Goal: Transaction & Acquisition: Purchase product/service

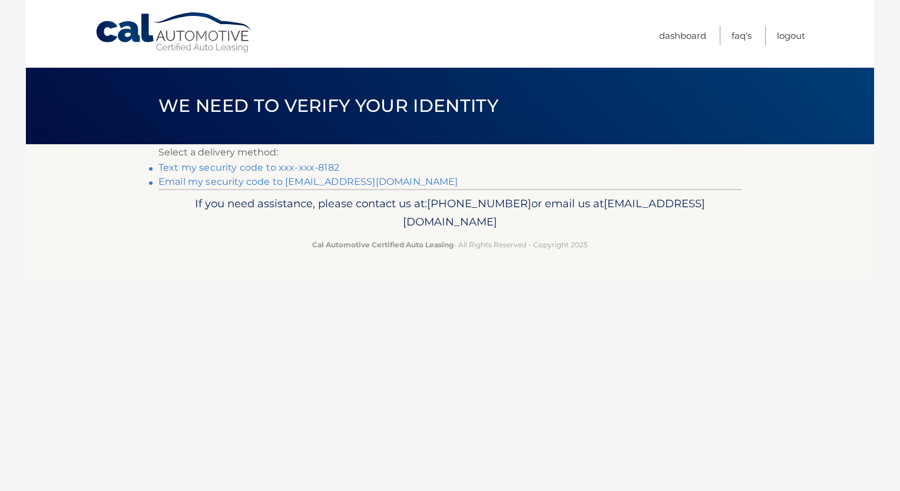
click at [224, 165] on link "Text my security code to xxx-xxx-8182" at bounding box center [248, 167] width 181 height 11
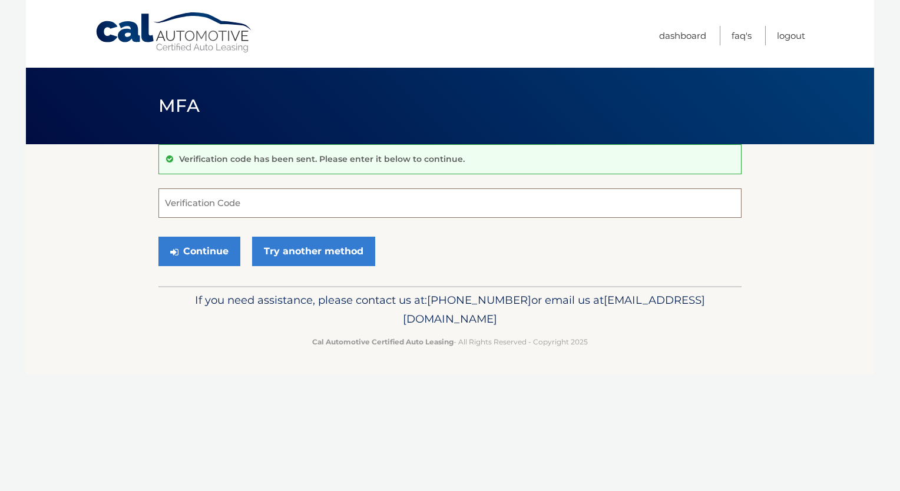
click at [174, 199] on input "Verification Code" at bounding box center [449, 203] width 583 height 29
type input "672046"
click at [204, 252] on button "Continue" at bounding box center [199, 251] width 82 height 29
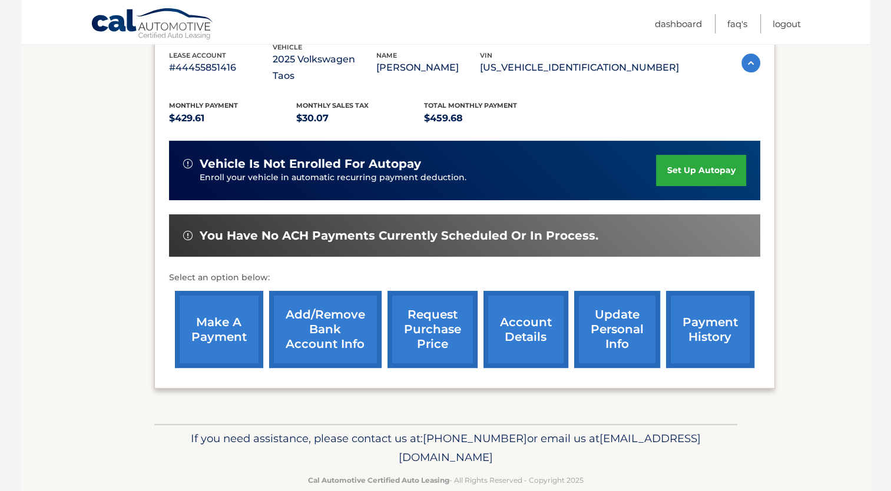
scroll to position [221, 0]
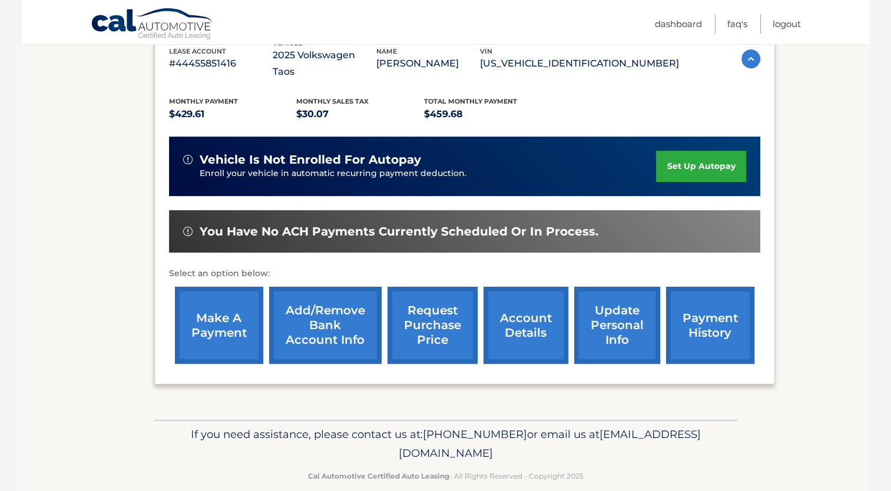
click at [203, 309] on link "make a payment" at bounding box center [219, 325] width 88 height 77
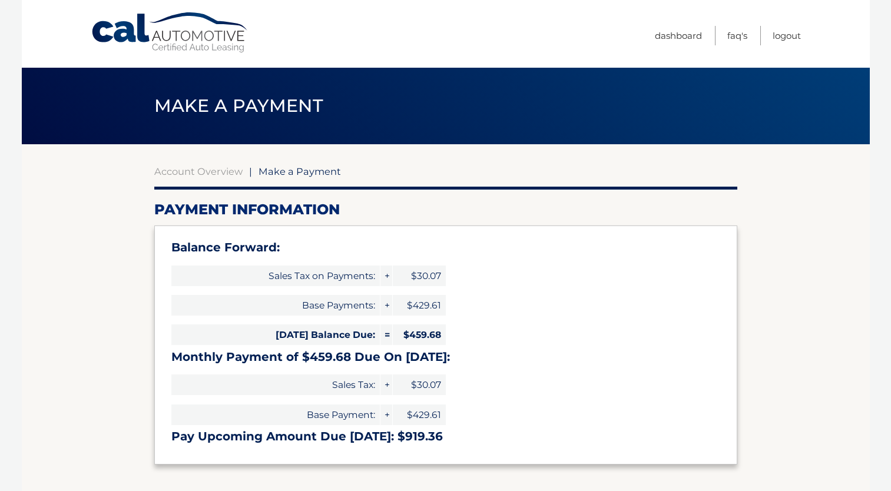
select select "YjBmMGM1ZWItZmMwMC00MWNhLTgwNGMtZGUzMjlmZGFiOTA1"
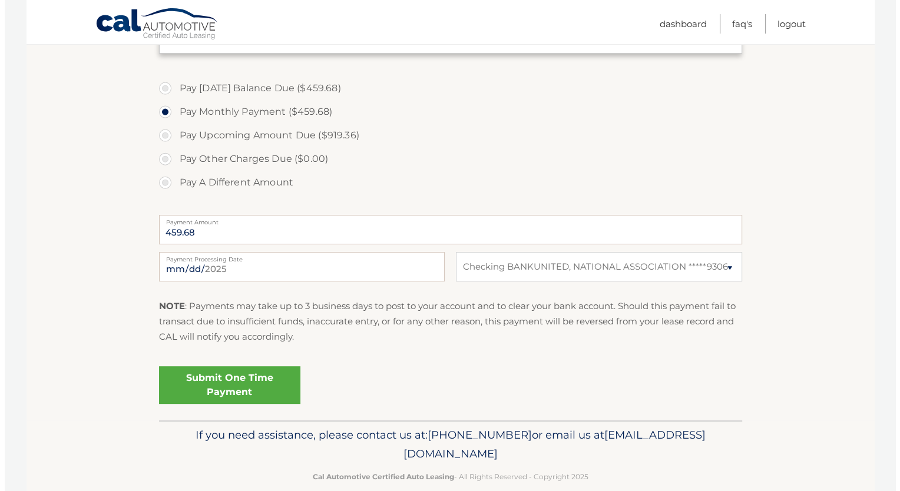
scroll to position [412, 0]
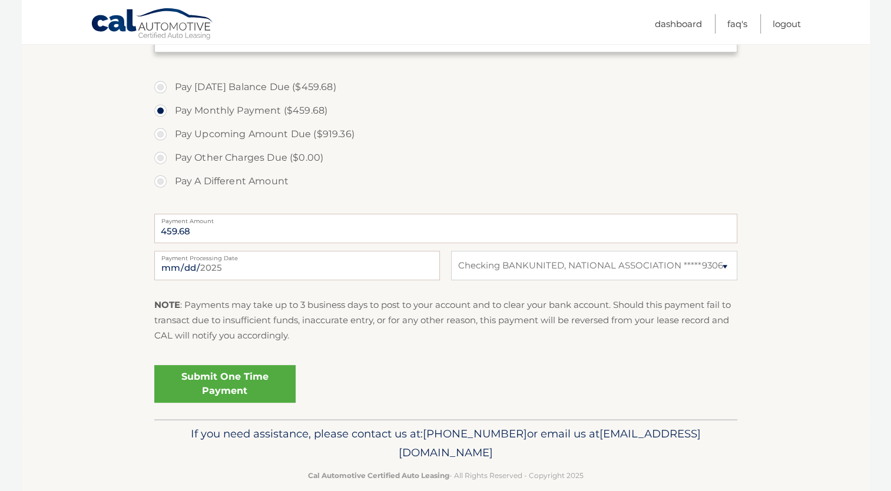
click at [227, 378] on link "Submit One Time Payment" at bounding box center [224, 384] width 141 height 38
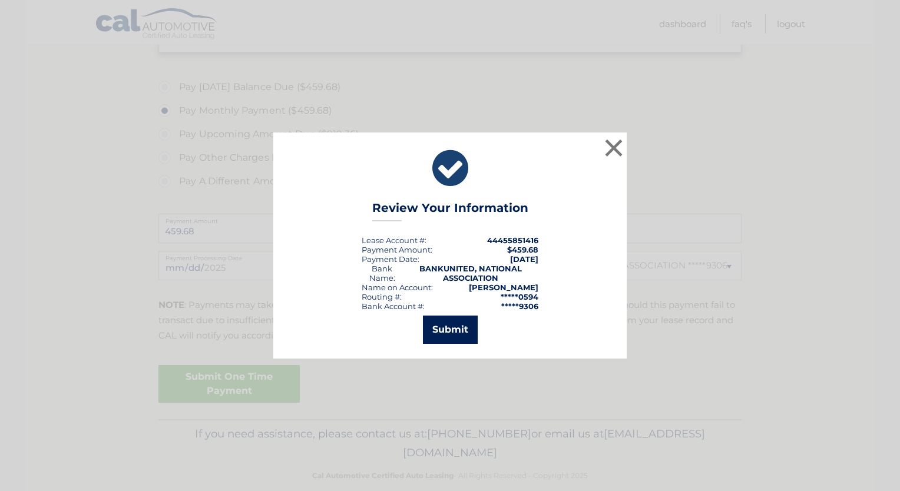
click at [437, 330] on button "Submit" at bounding box center [450, 330] width 55 height 28
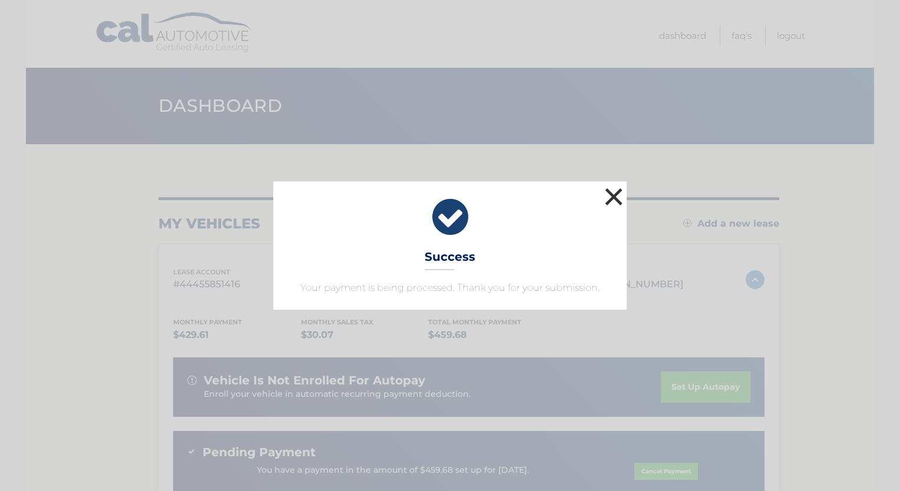
click at [610, 195] on button "×" at bounding box center [614, 197] width 24 height 24
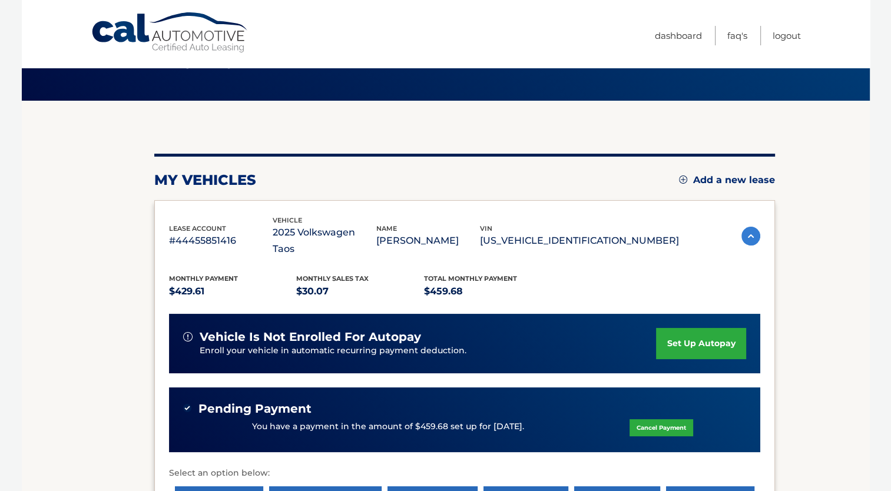
scroll to position [2, 0]
